Goal: Ask a question

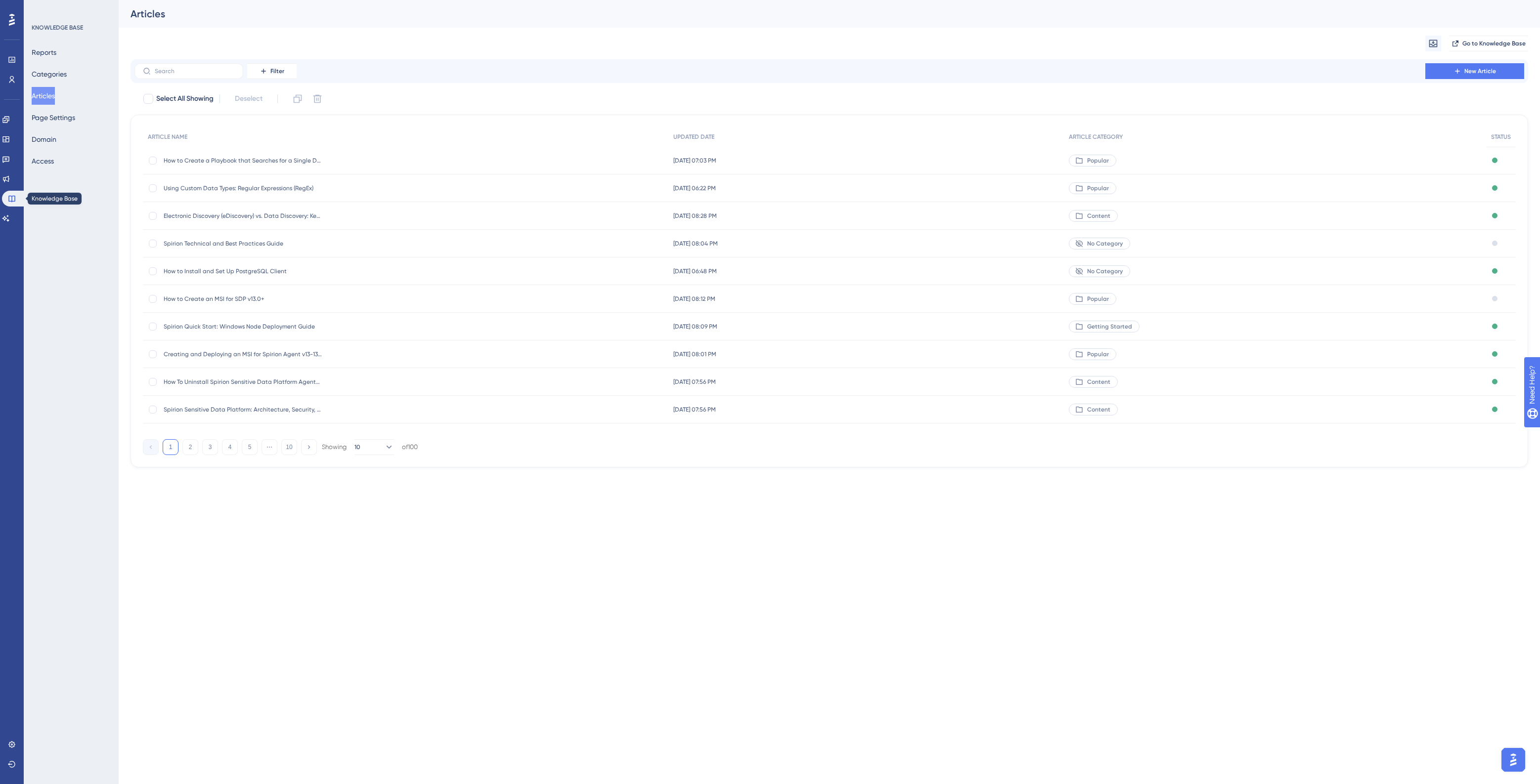
click at [13, 209] on div "Engagement Widgets Feedback Product Updates Knowledge Base AI Assistant" at bounding box center [11, 169] width 20 height 115
click at [10, 220] on link at bounding box center [5, 218] width 8 height 16
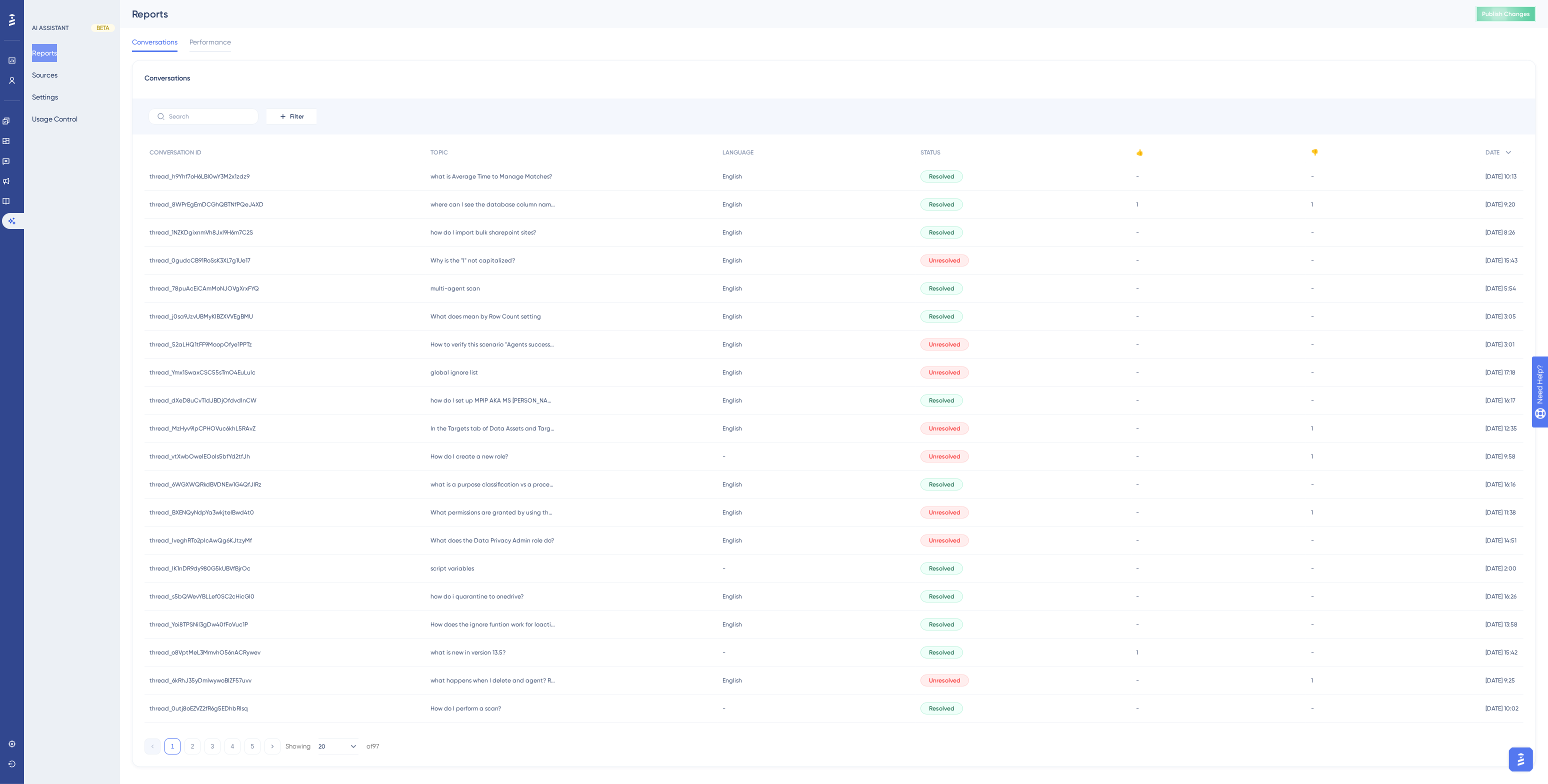
click at [1503, 10] on span "Publish Changes" at bounding box center [1506, 14] width 48 height 8
click at [1530, 18] on span "Publish Changes" at bounding box center [1506, 14] width 48 height 8
click at [11, 83] on icon at bounding box center [11, 80] width 8 height 8
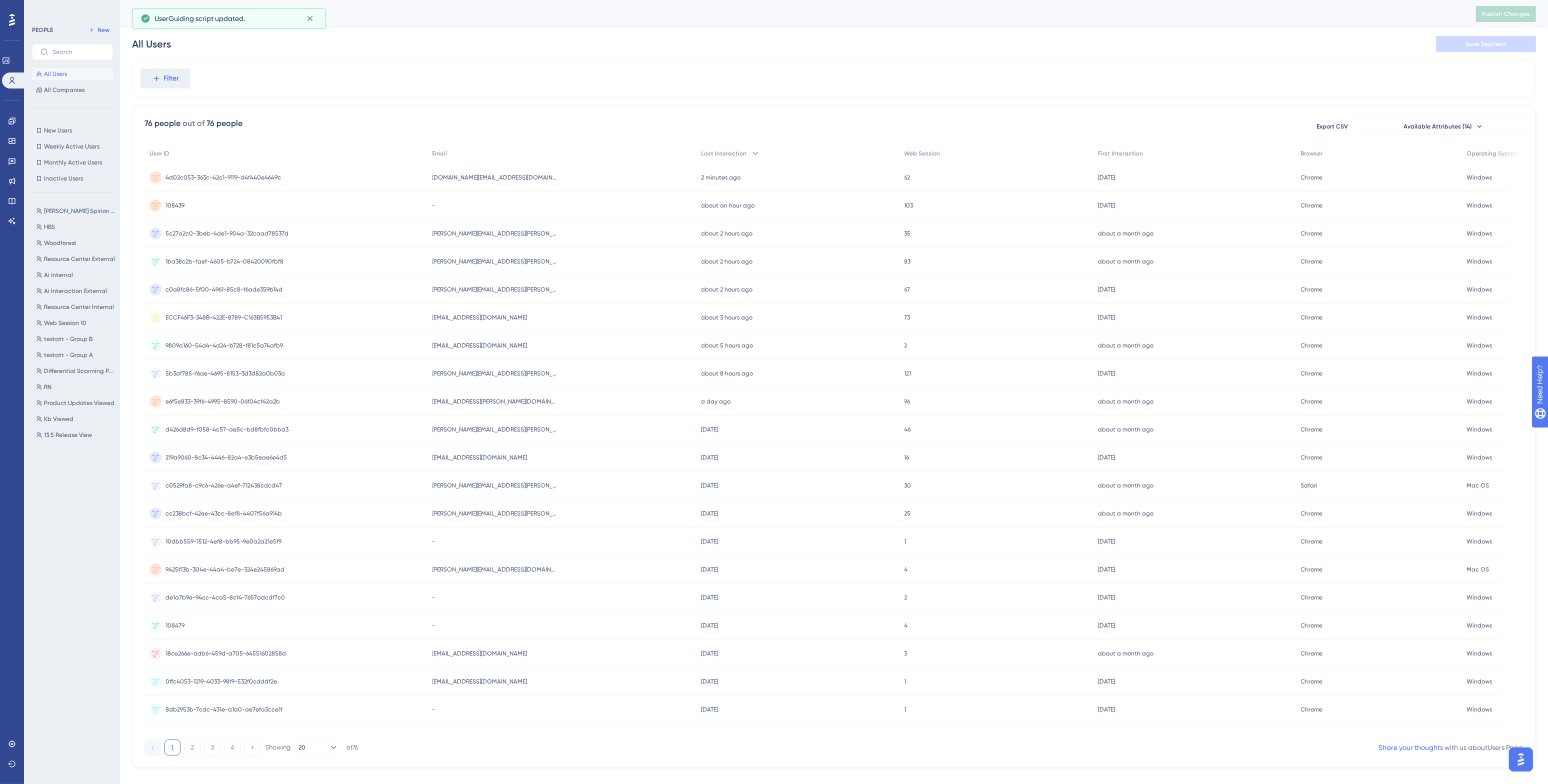
click at [383, 92] on div "Filter" at bounding box center [834, 78] width 1404 height 37
click at [481, 232] on span "[PERSON_NAME][EMAIL_ADDRESS][PERSON_NAME][DOMAIN_NAME]" at bounding box center [495, 233] width 125 height 8
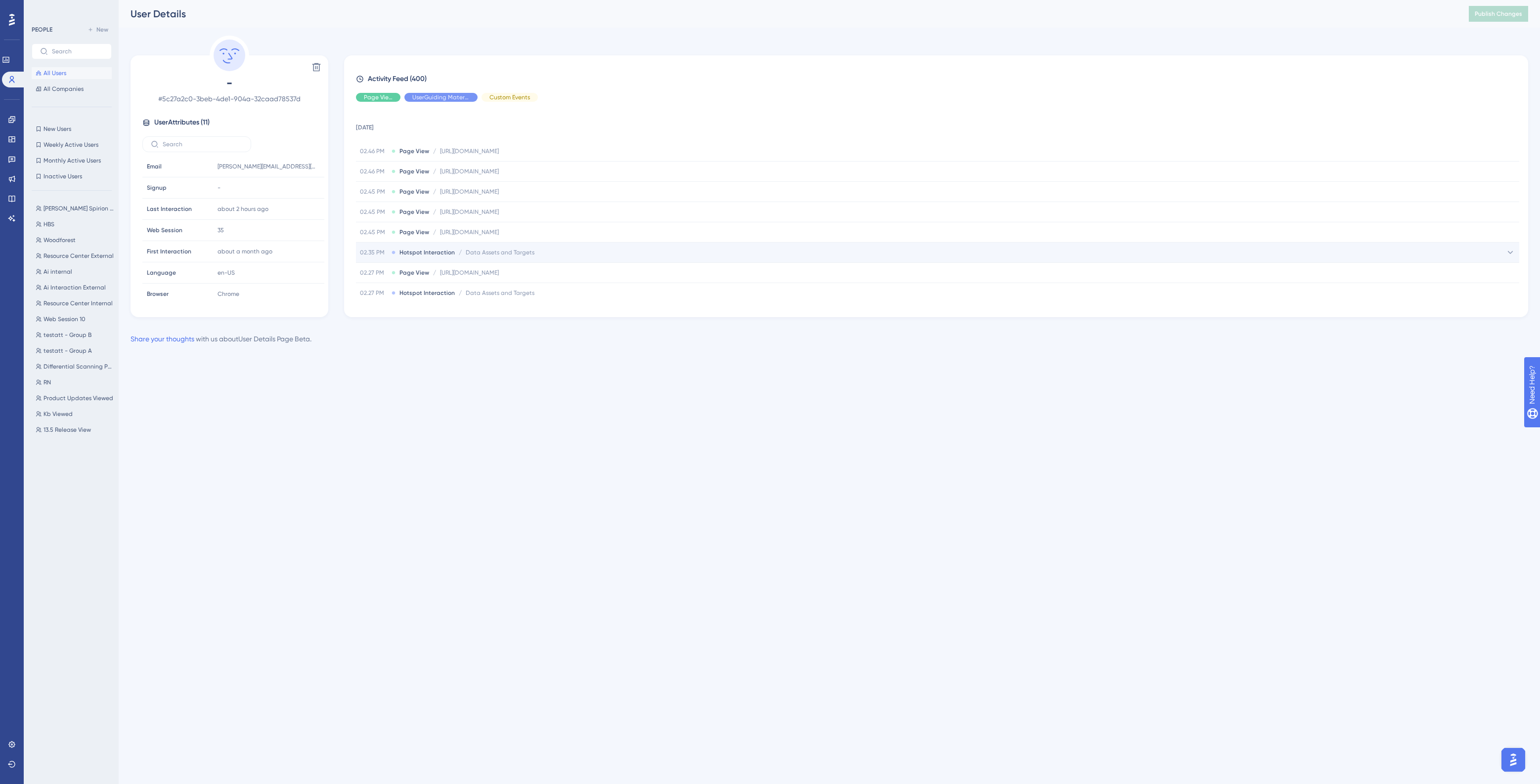
click at [587, 255] on div "02.35 PM Hotspot Interaction / Data Assets and Targets Data Assets and Targets" at bounding box center [937, 252] width 1163 height 20
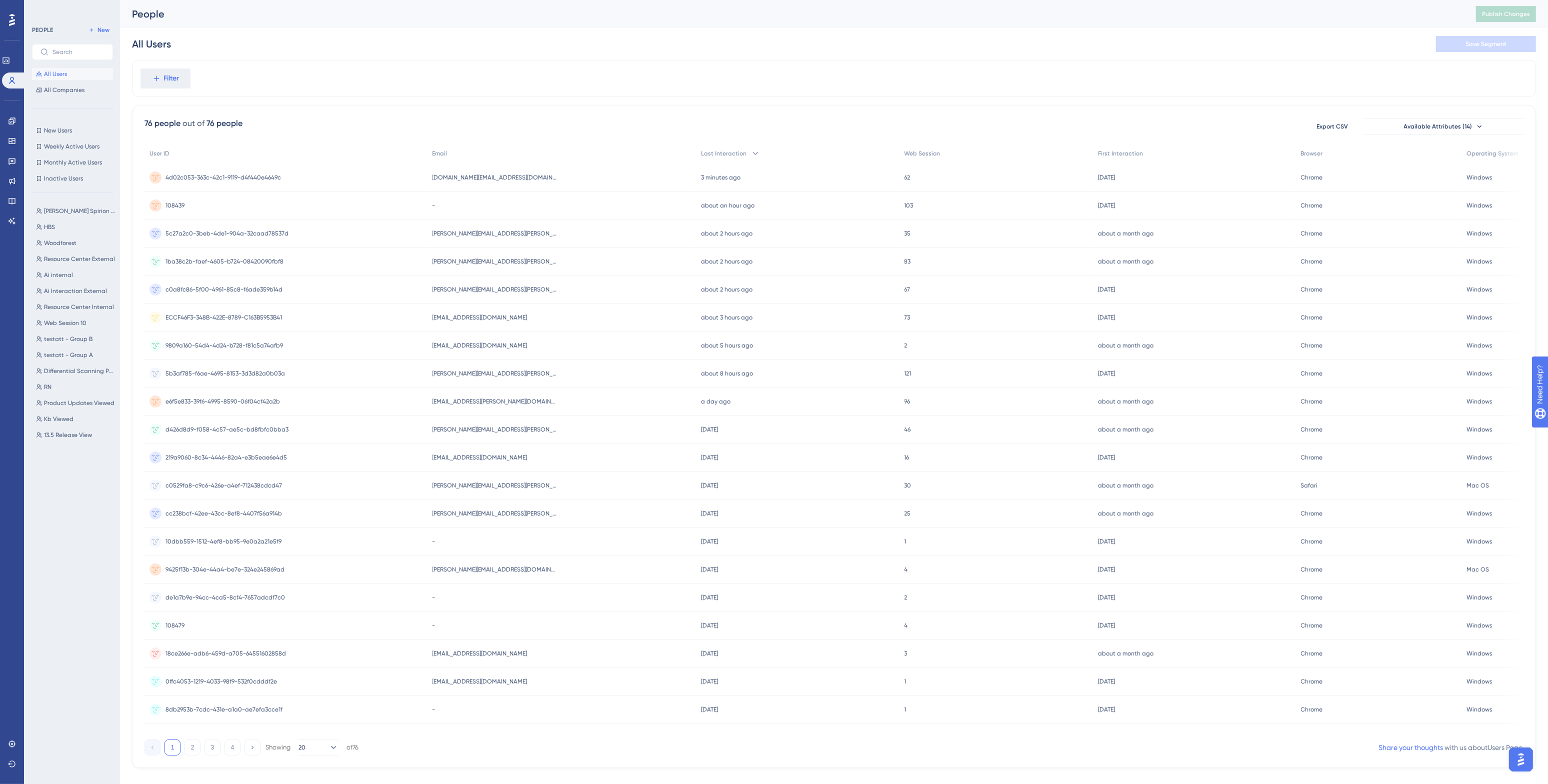
click at [481, 259] on span "[PERSON_NAME][EMAIL_ADDRESS][PERSON_NAME][DOMAIN_NAME]" at bounding box center [495, 261] width 125 height 8
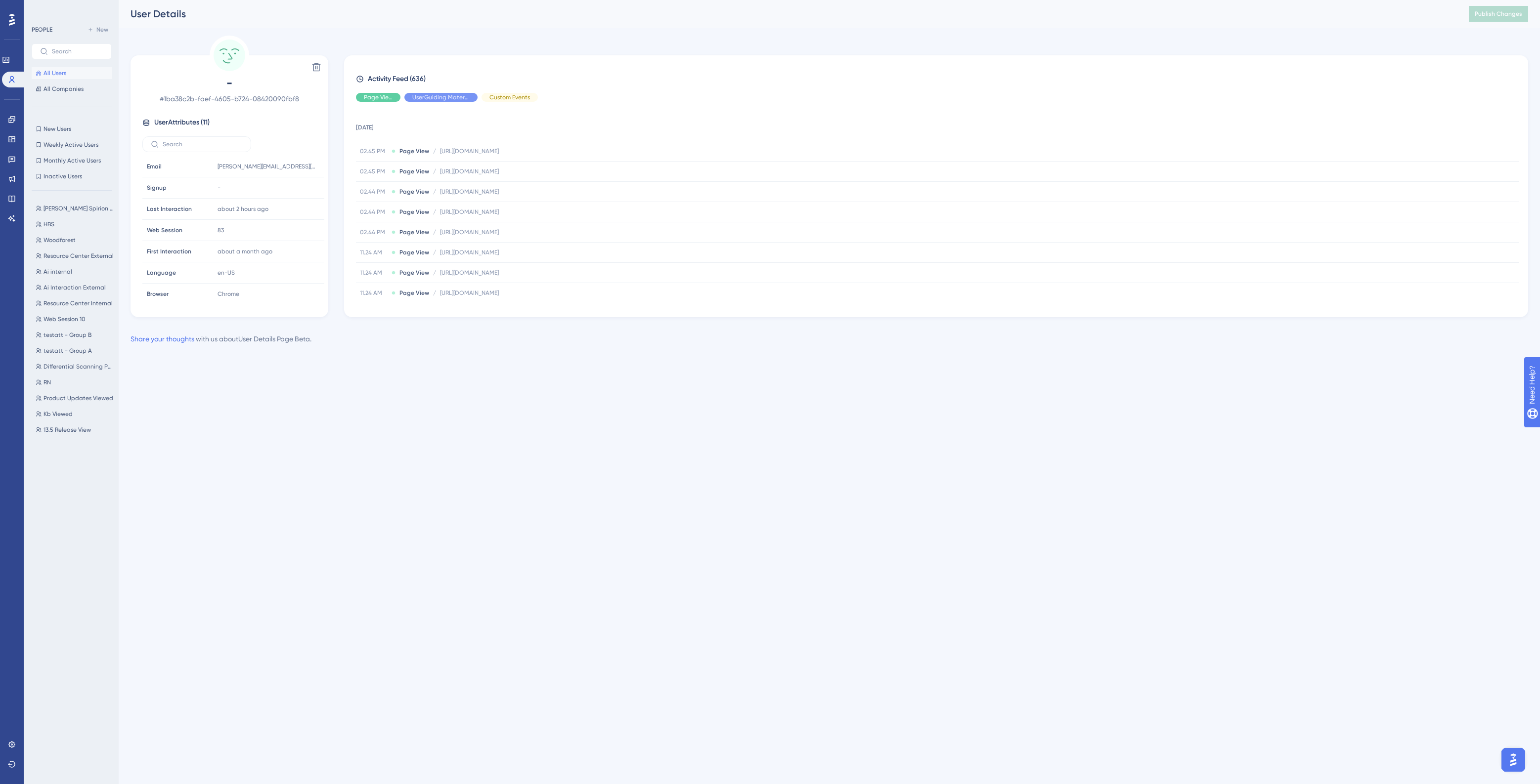
click at [549, 16] on div "User Details" at bounding box center [787, 14] width 1313 height 14
drag, startPoint x: 10, startPoint y: 120, endPoint x: 2, endPoint y: 148, distance: 29.1
click at [10, 120] on icon at bounding box center [11, 119] width 7 height 7
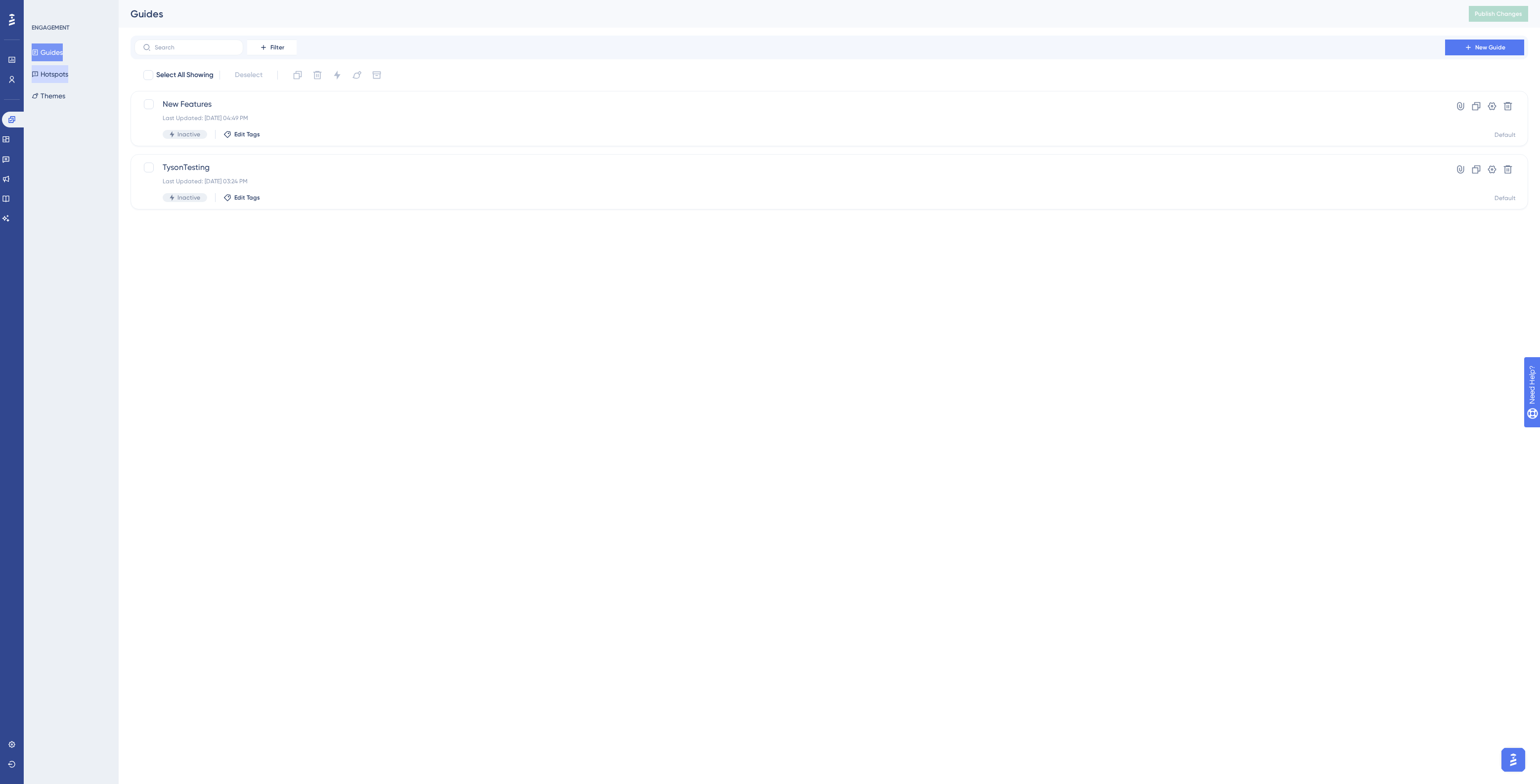
click at [68, 71] on button "Hotspots" at bounding box center [50, 74] width 36 height 18
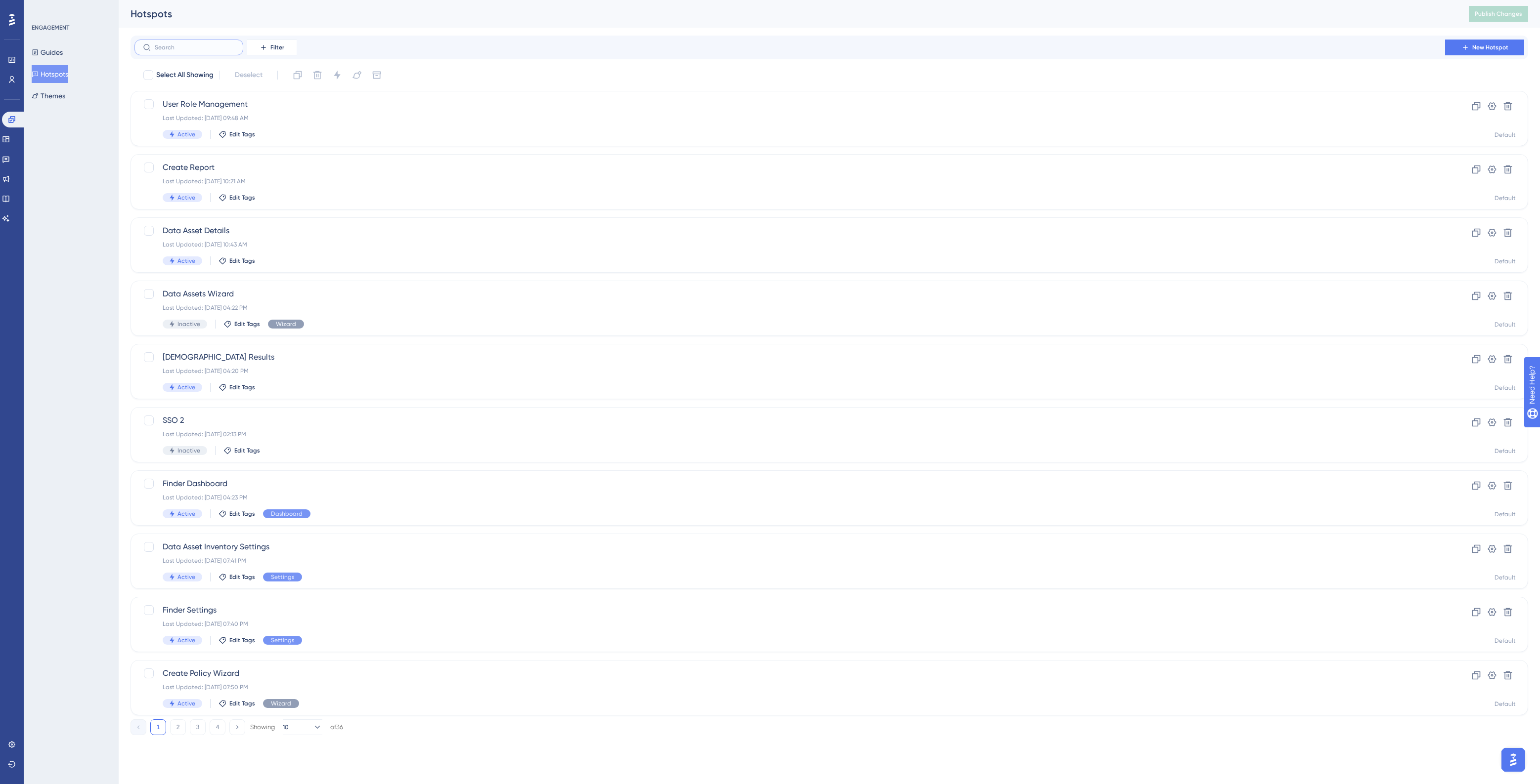
click at [194, 45] on input "text" at bounding box center [195, 48] width 80 height 7
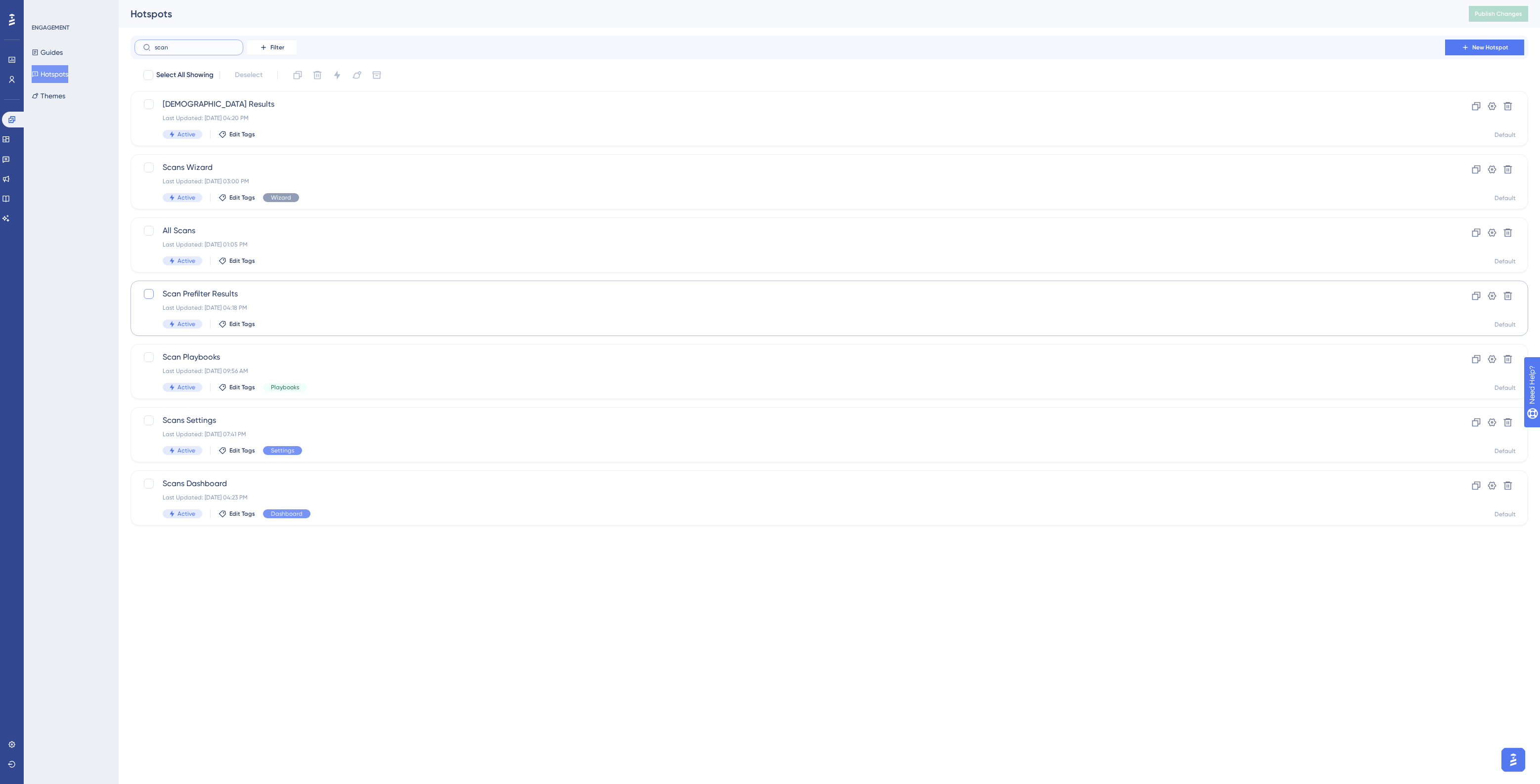
type input "scan"
click at [150, 294] on div at bounding box center [149, 294] width 10 height 10
checkbox input "true"
click at [339, 72] on icon at bounding box center [337, 75] width 10 height 10
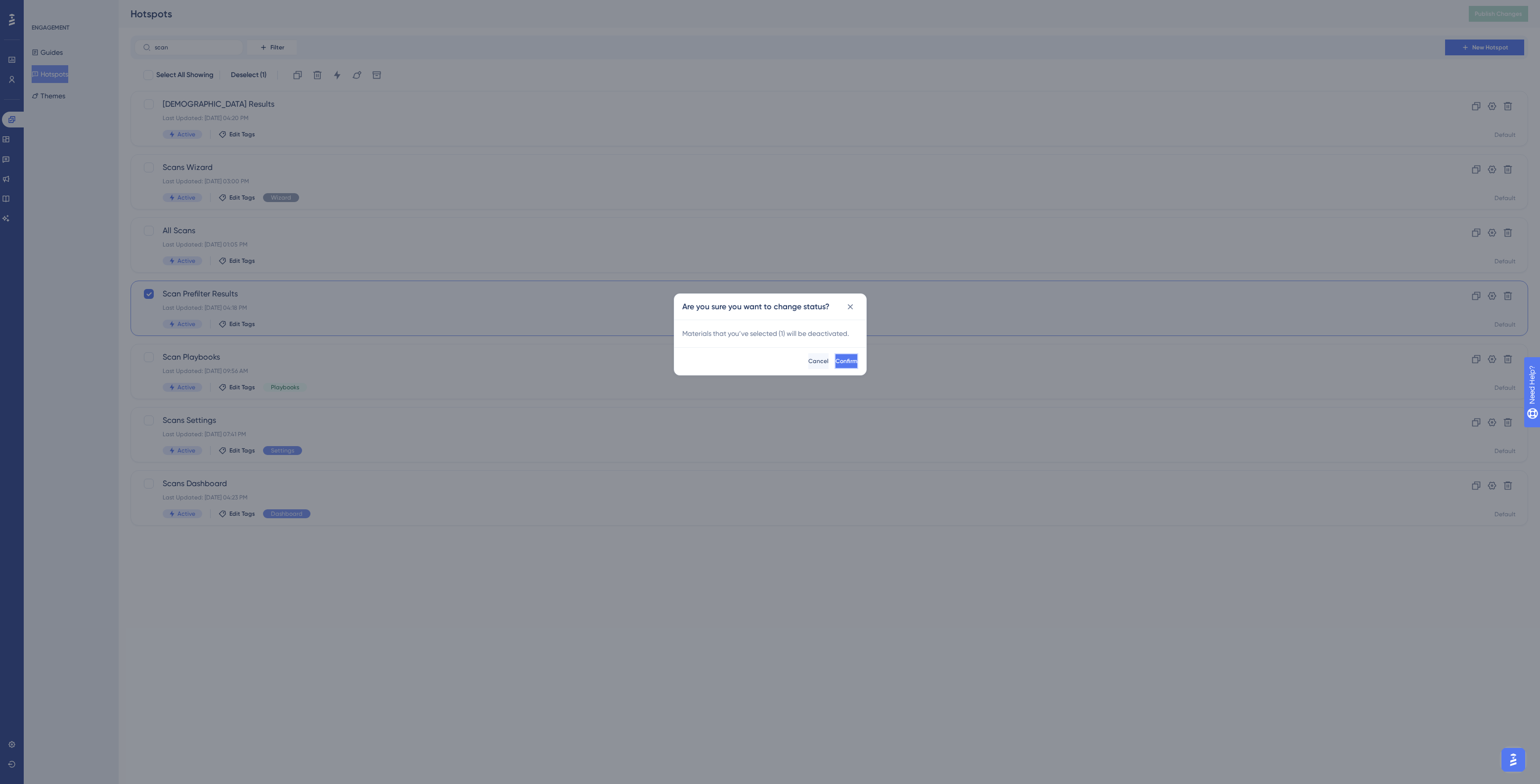
click at [836, 357] on span "Confirm" at bounding box center [847, 361] width 22 height 8
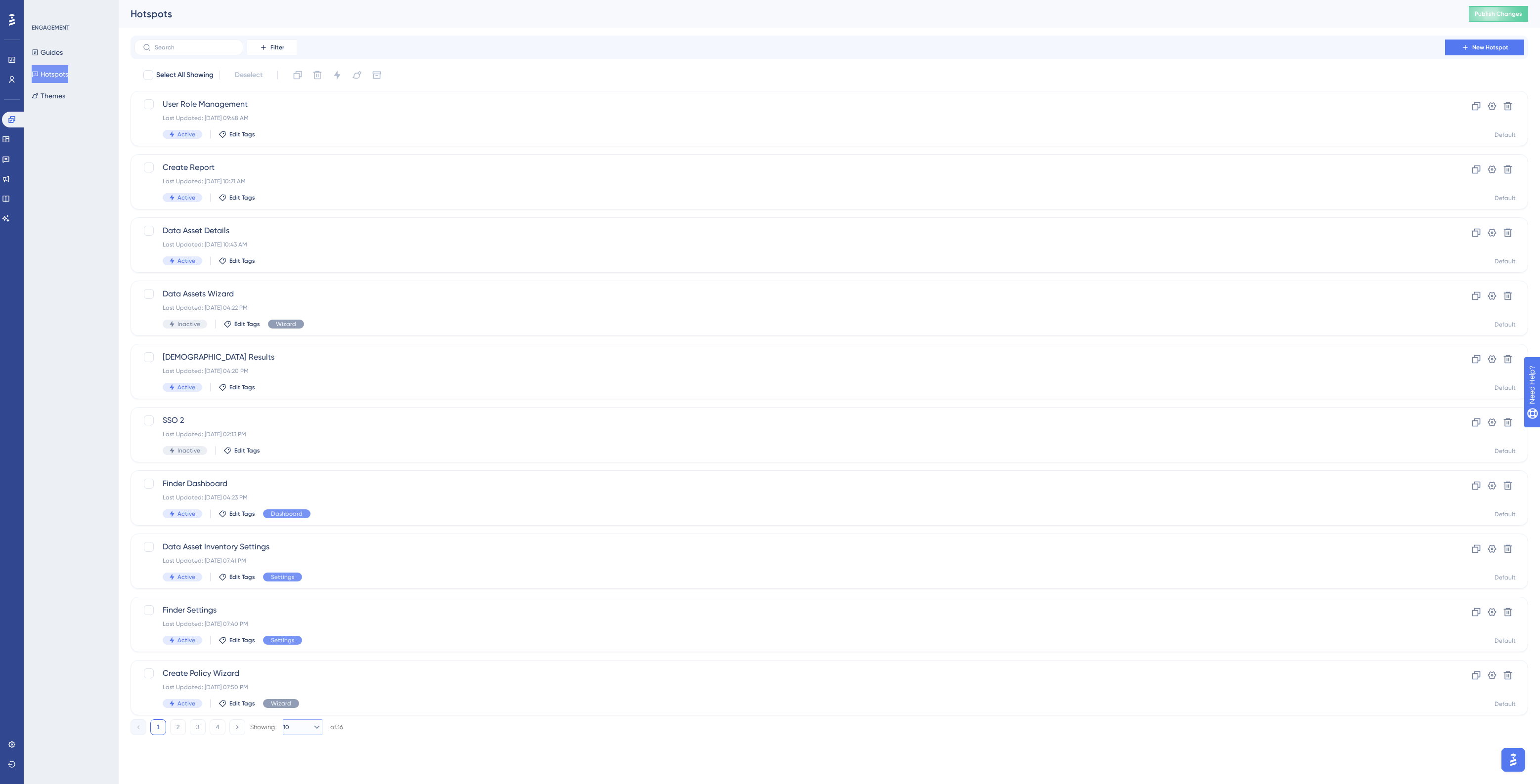
click at [302, 727] on button "10" at bounding box center [302, 727] width 39 height 16
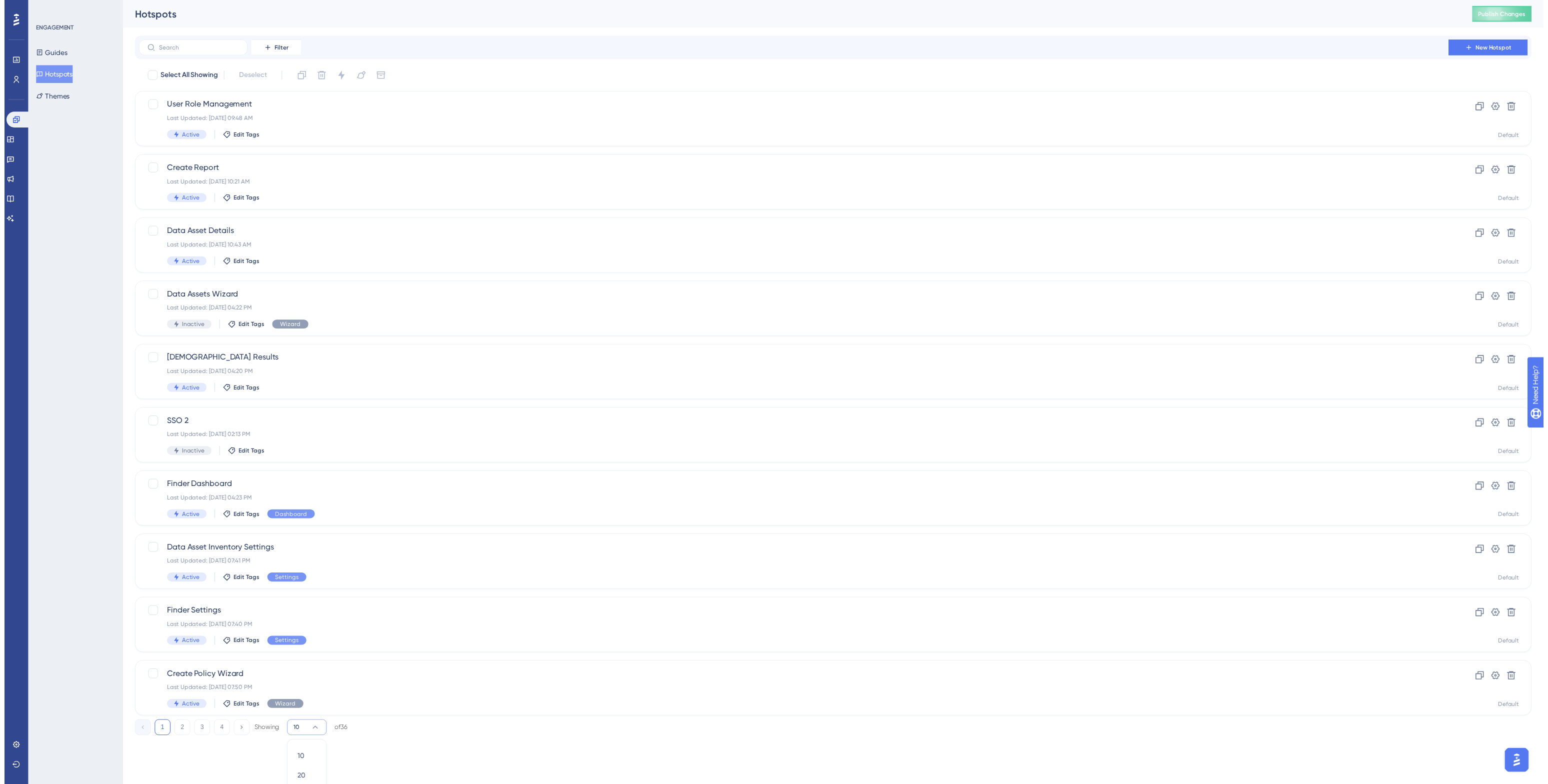
scroll to position [36, 0]
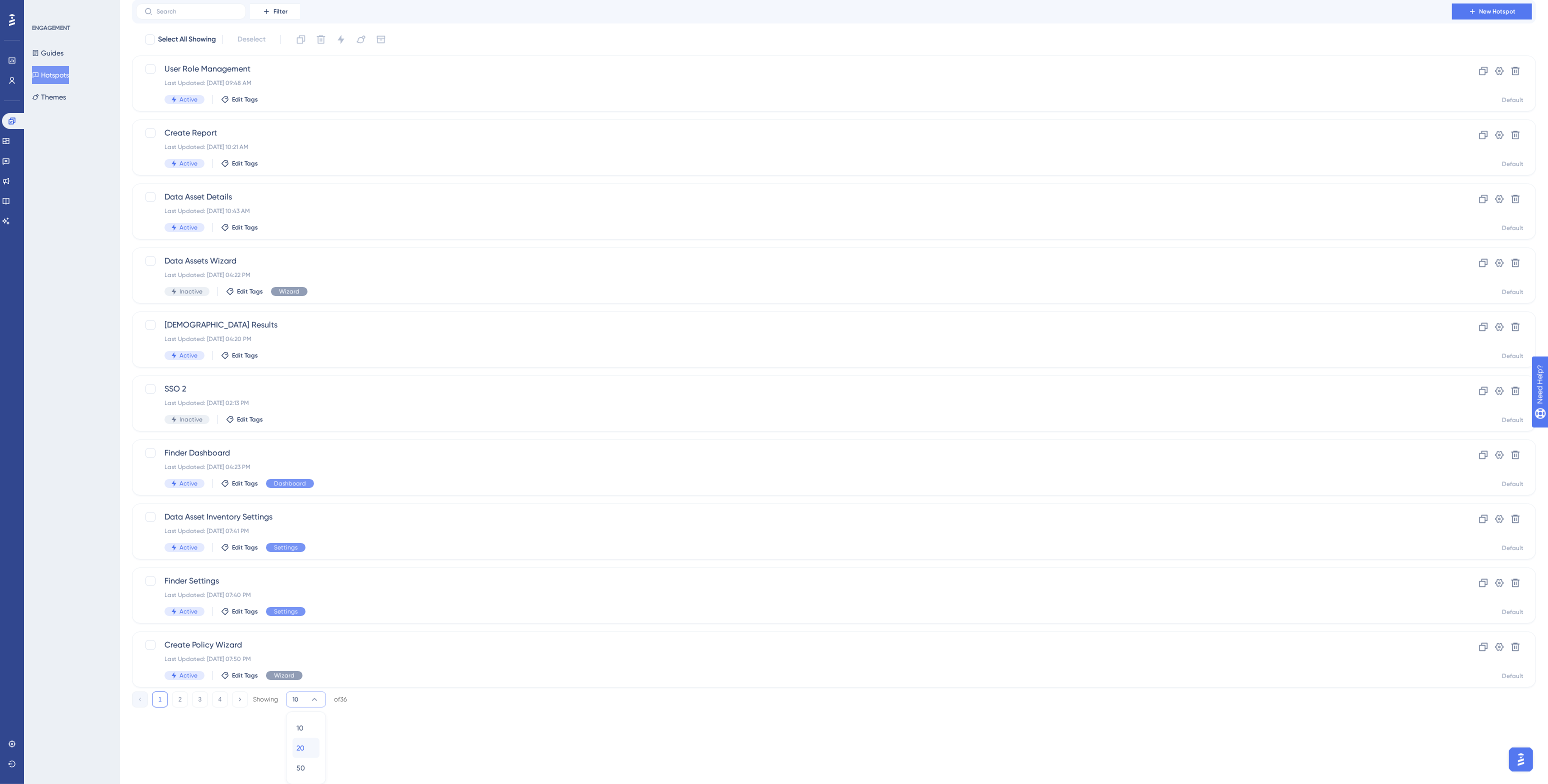
click at [304, 747] on span "20" at bounding box center [300, 748] width 8 height 12
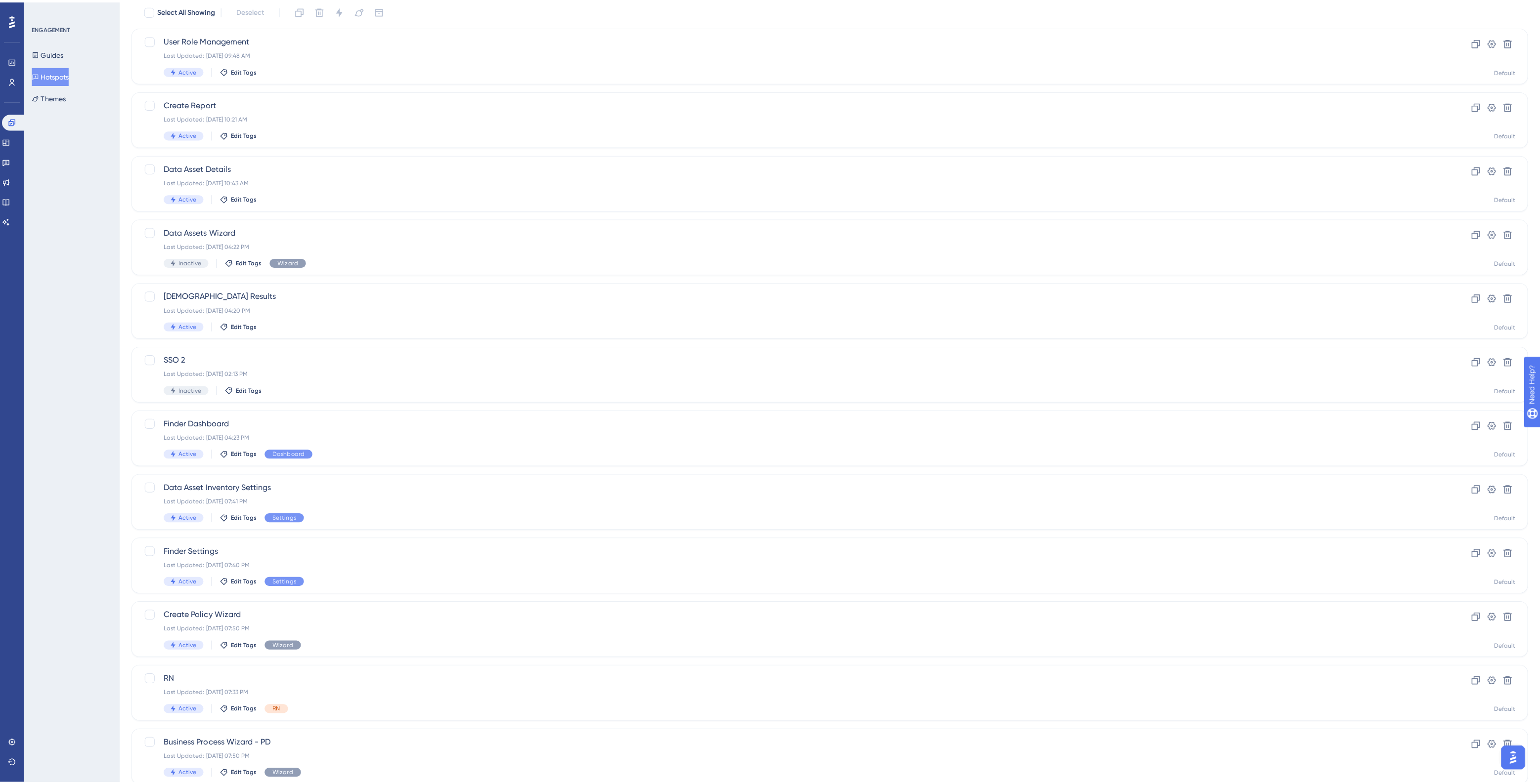
scroll to position [0, 0]
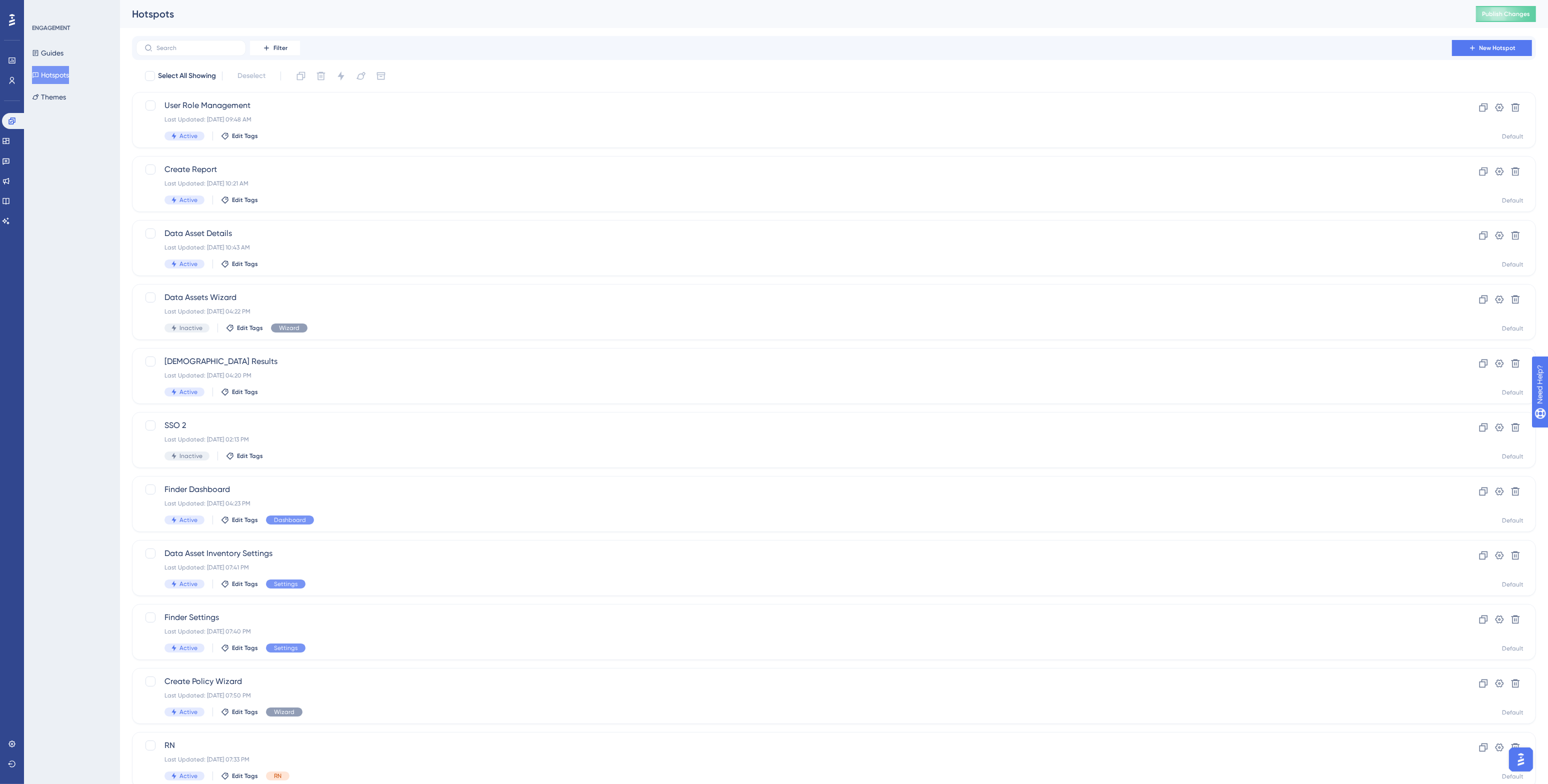
click at [1490, 4] on div "Hotspots Publish Changes" at bounding box center [834, 14] width 1428 height 28
click at [1494, 10] on span "Publish Changes" at bounding box center [1506, 14] width 48 height 8
click at [1513, 7] on button "Publish Changes" at bounding box center [1515, 14] width 60 height 16
click at [8, 218] on icon at bounding box center [5, 221] width 8 height 8
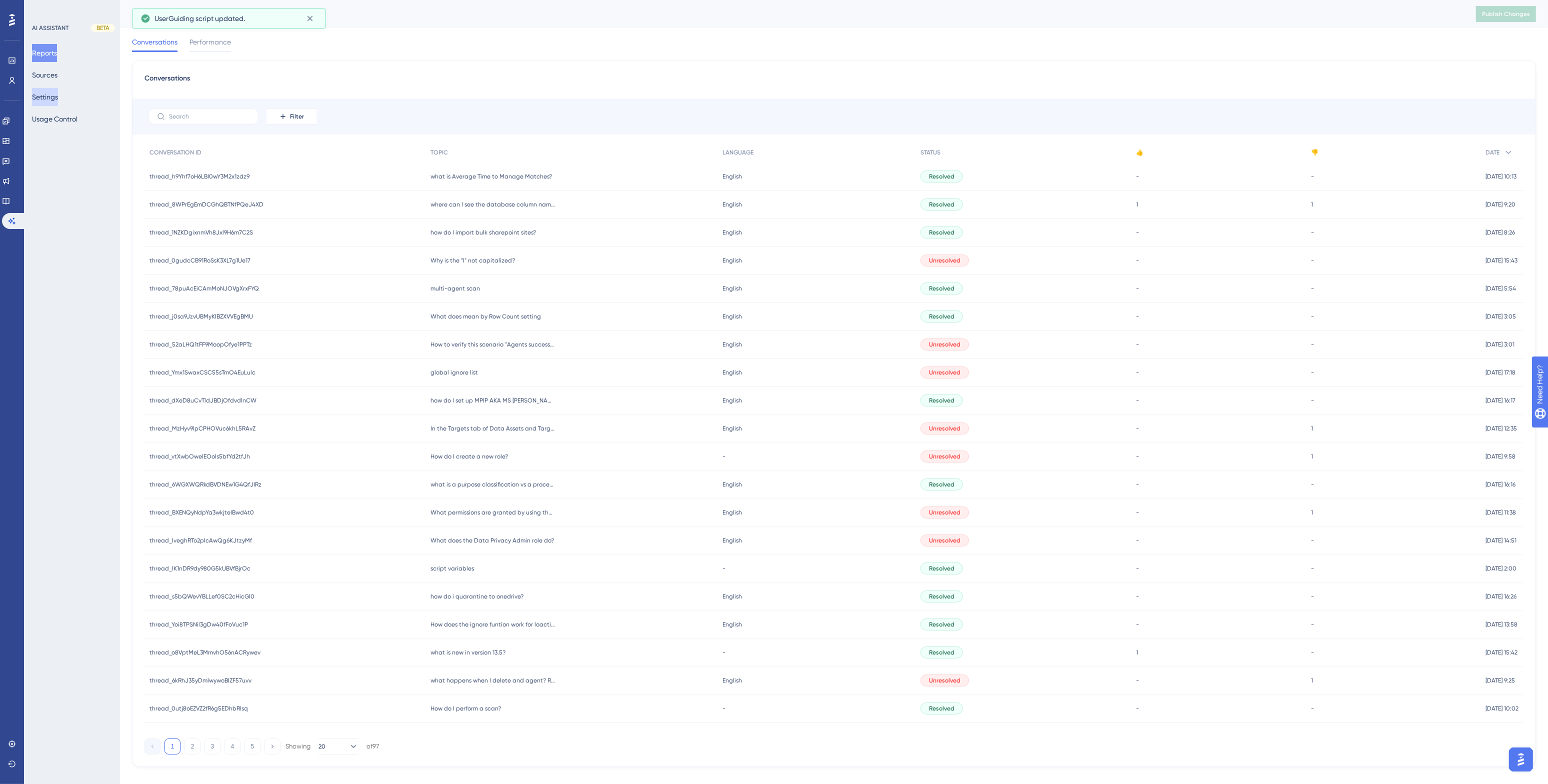
click at [41, 97] on button "Settings" at bounding box center [45, 97] width 26 height 18
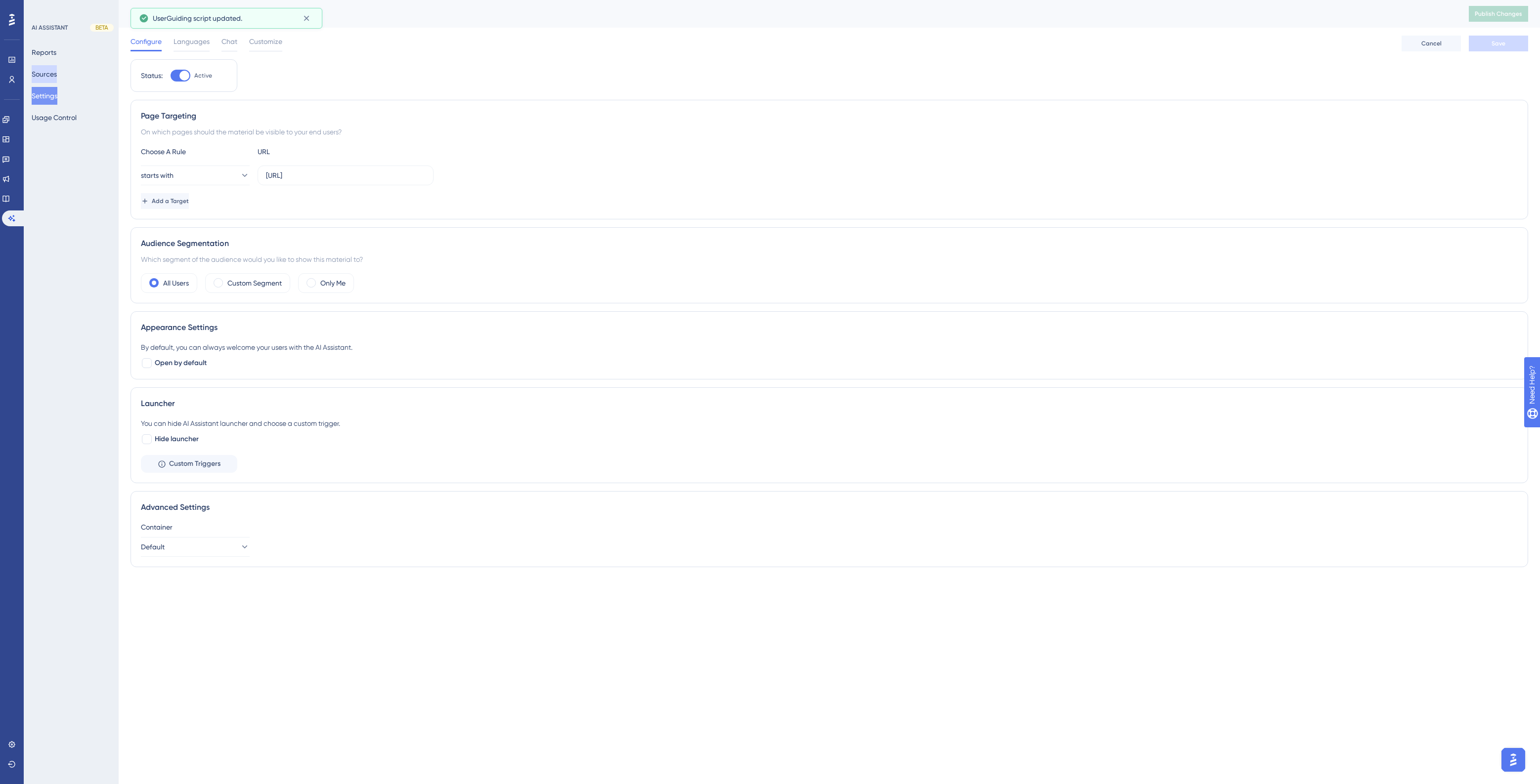
click at [50, 72] on button "Sources" at bounding box center [44, 74] width 25 height 18
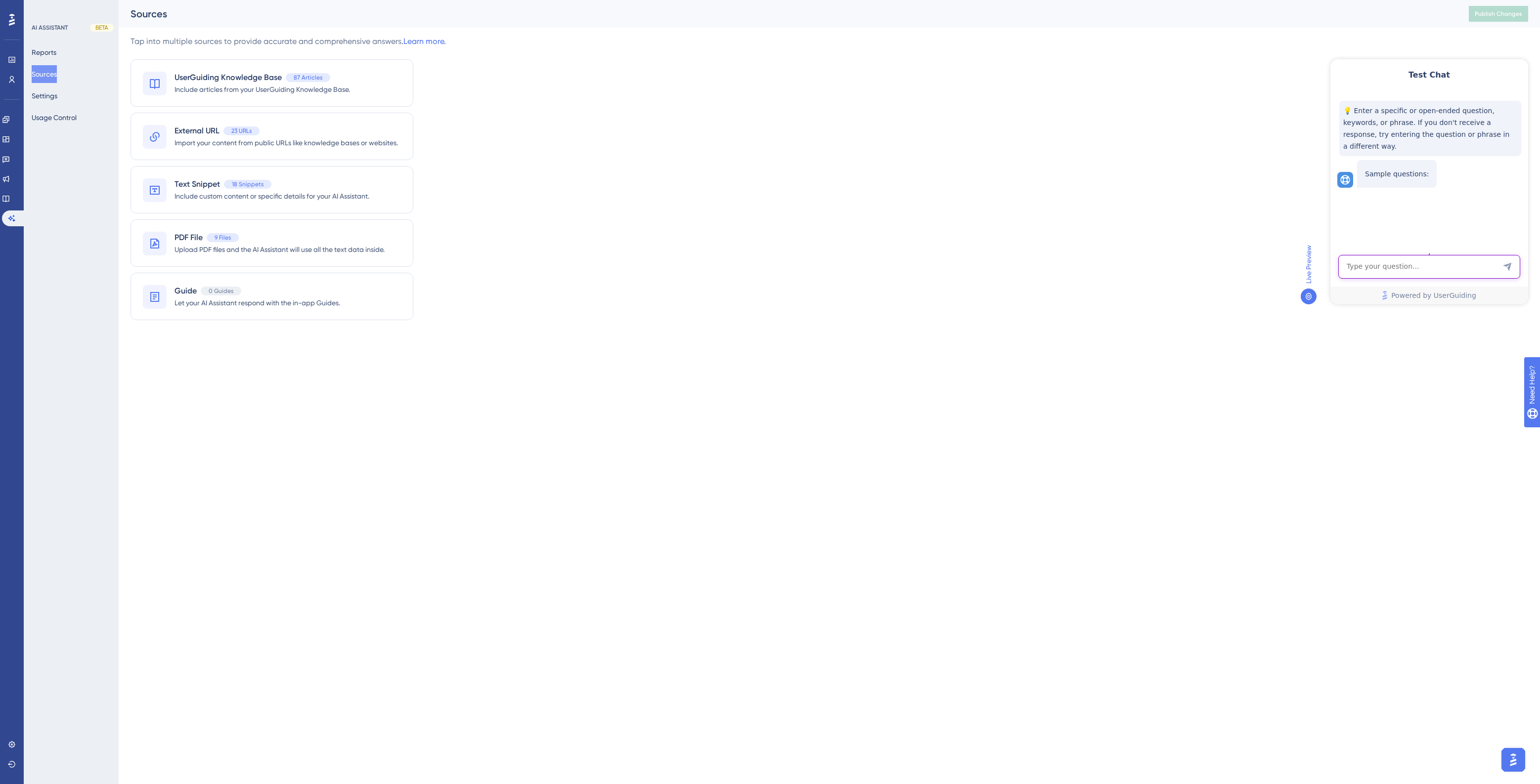
drag, startPoint x: 1391, startPoint y: 268, endPoint x: 1392, endPoint y: 263, distance: 5.1
click at [1392, 268] on textarea "AI Assistant Text Input" at bounding box center [1429, 267] width 182 height 24
type textarea "where is scan priority set?"
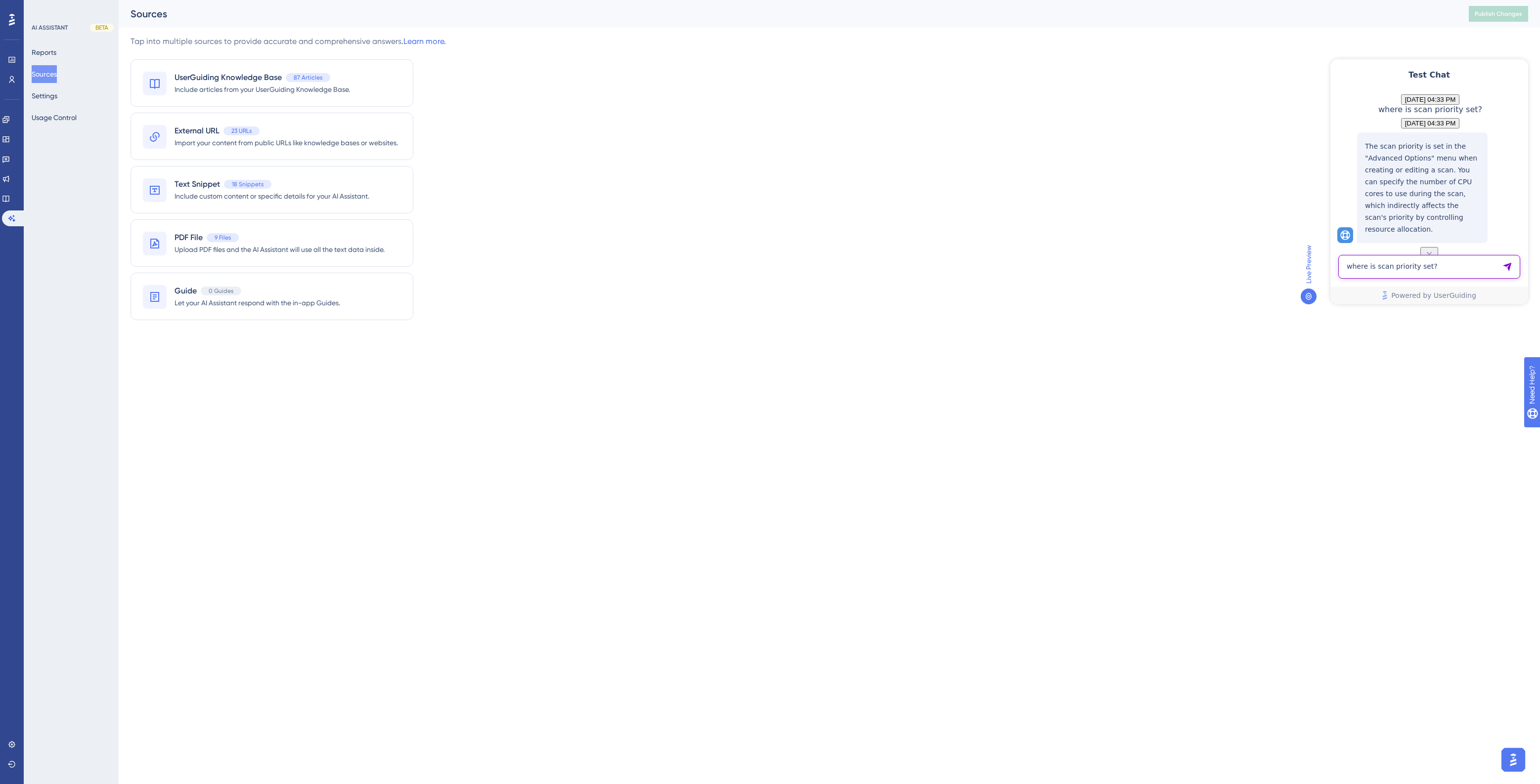
click at [1439, 267] on textarea "where is scan priority set?" at bounding box center [1429, 267] width 182 height 24
type textarea "what is the scan assignee?"
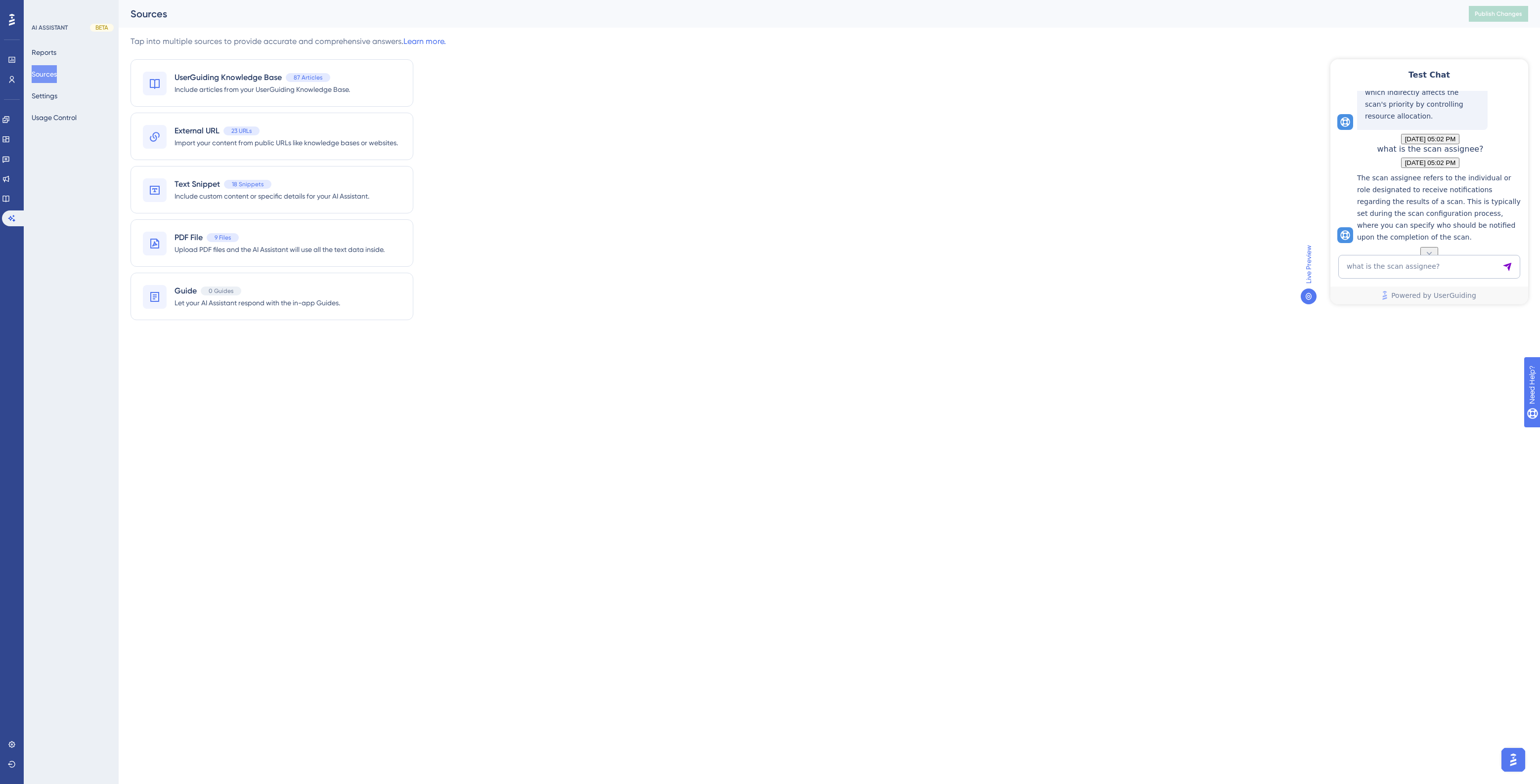
scroll to position [284, 0]
